Goal: Task Accomplishment & Management: Manage account settings

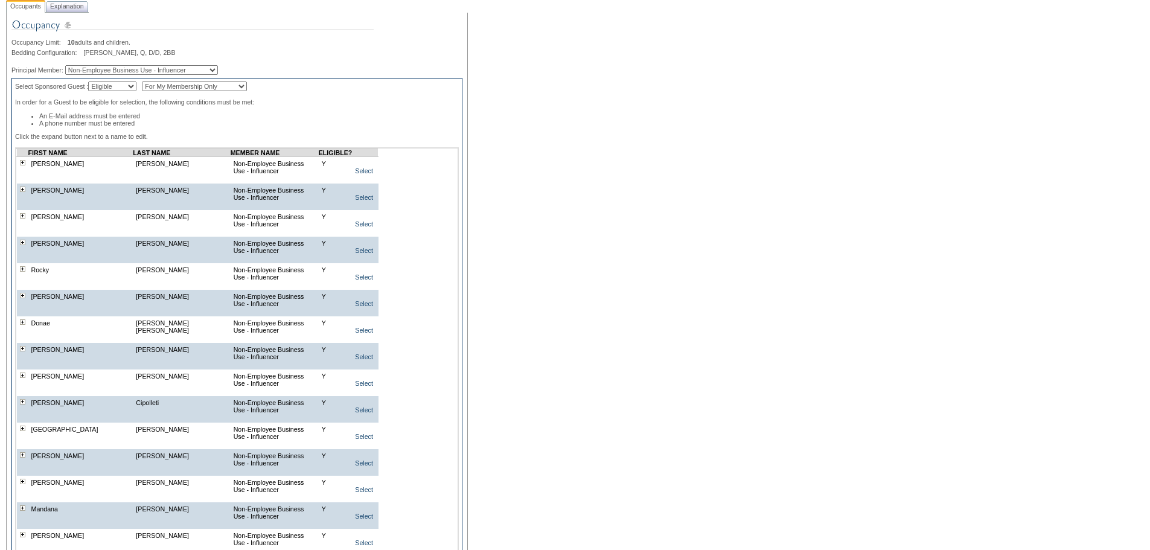
scroll to position [181, 0]
click at [24, 190] on img at bounding box center [22, 187] width 5 height 5
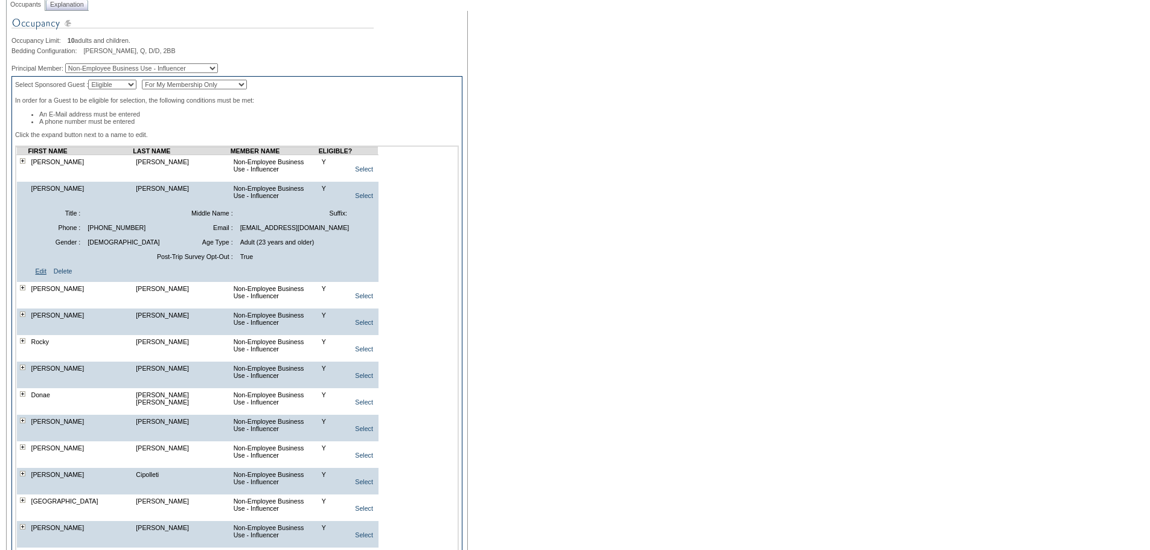
click at [46, 270] on link "Edit" at bounding box center [41, 270] width 11 height 7
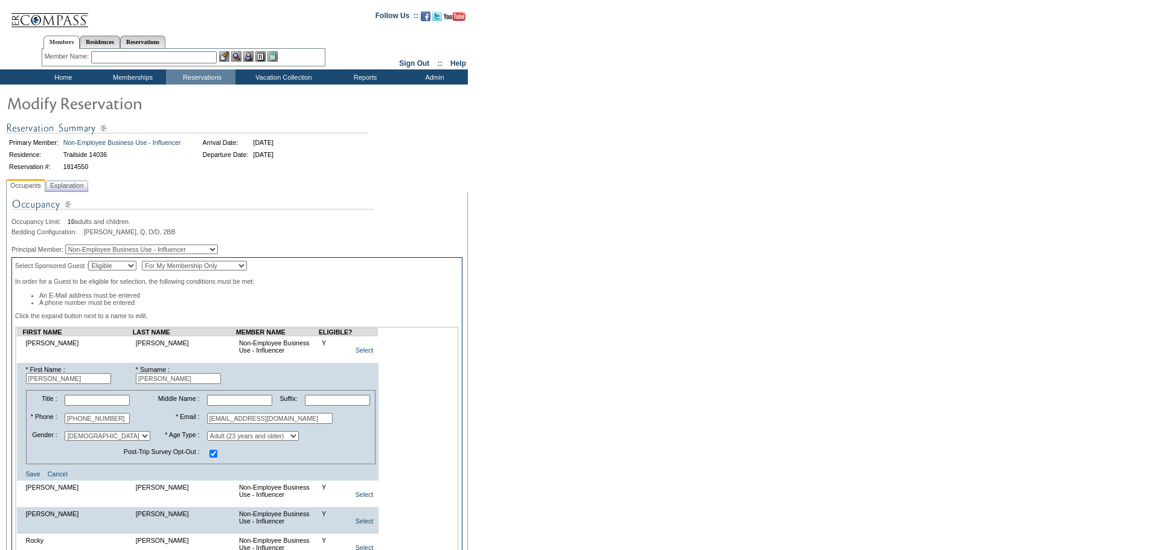
click at [265, 424] on input "[EMAIL_ADDRESS][DOMAIN_NAME]" at bounding box center [270, 418] width 126 height 11
paste input "b.baevsky@gmail"
type input "[PERSON_NAME][EMAIL_ADDRESS][DOMAIN_NAME]"
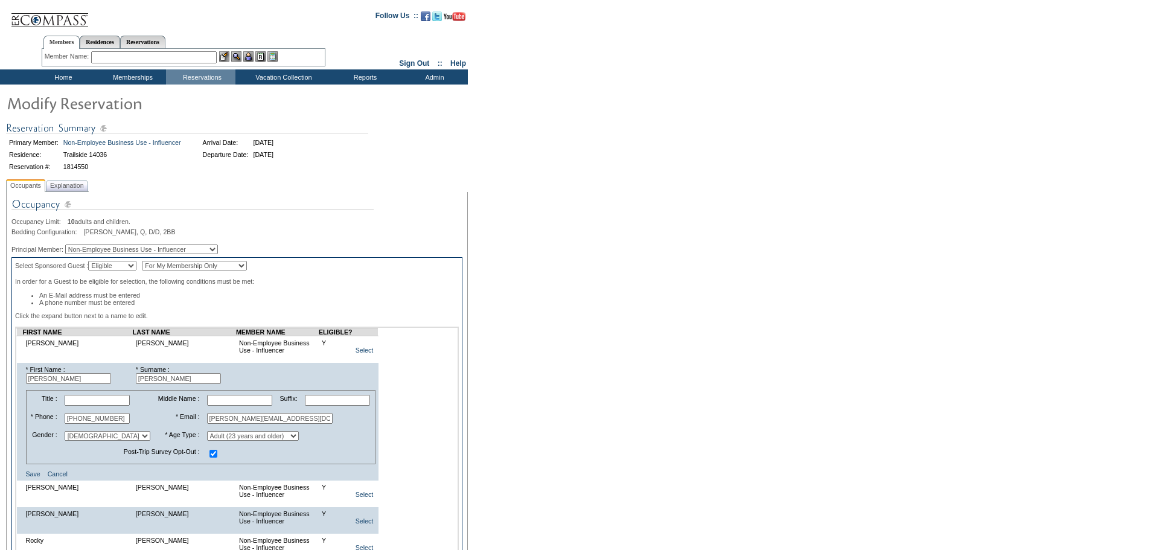
click at [120, 424] on input "[PHONE_NUMBER]" at bounding box center [97, 418] width 65 height 11
drag, startPoint x: 125, startPoint y: 429, endPoint x: 18, endPoint y: 424, distance: 107.0
click at [21, 426] on tr "Title : Middle Name : Suffix: * Phone : 708-663-6245 * Email : b.baevsky@gmail.…" at bounding box center [198, 427] width 362 height 80
paste input "[PHONE_NUMBER]"
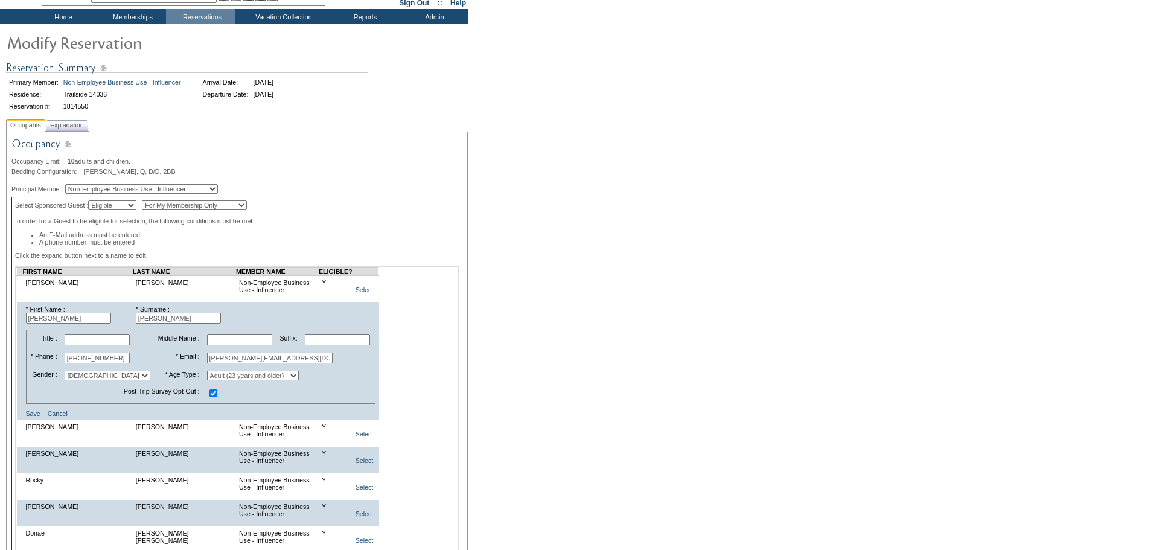
type input "[PHONE_NUMBER]"
click at [29, 417] on link "Save" at bounding box center [33, 413] width 14 height 7
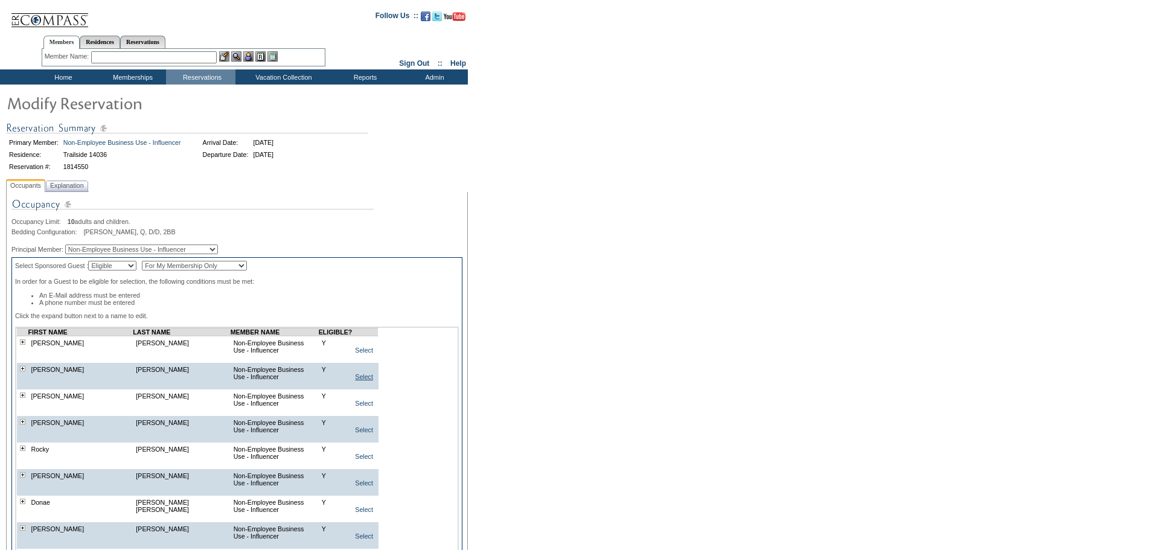
click at [365, 373] on link "Select" at bounding box center [364, 376] width 18 height 7
